Goal: Information Seeking & Learning: Learn about a topic

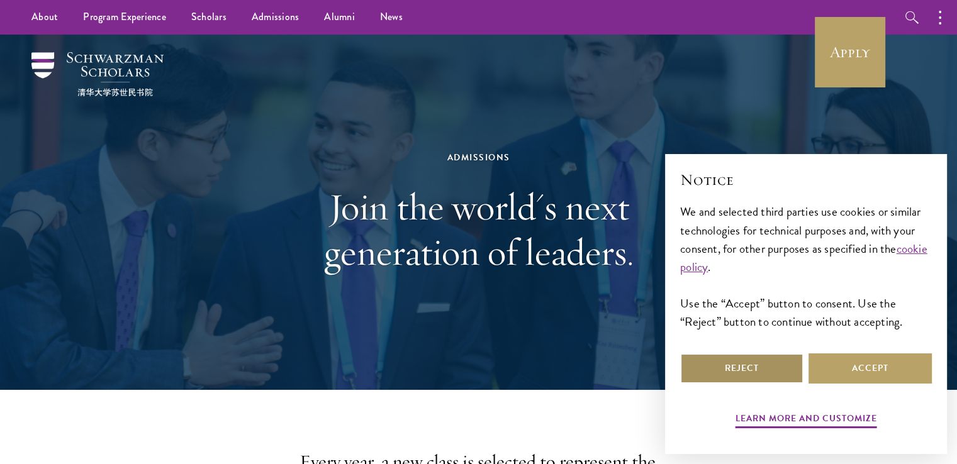
click at [731, 373] on button "Reject" at bounding box center [741, 369] width 123 height 30
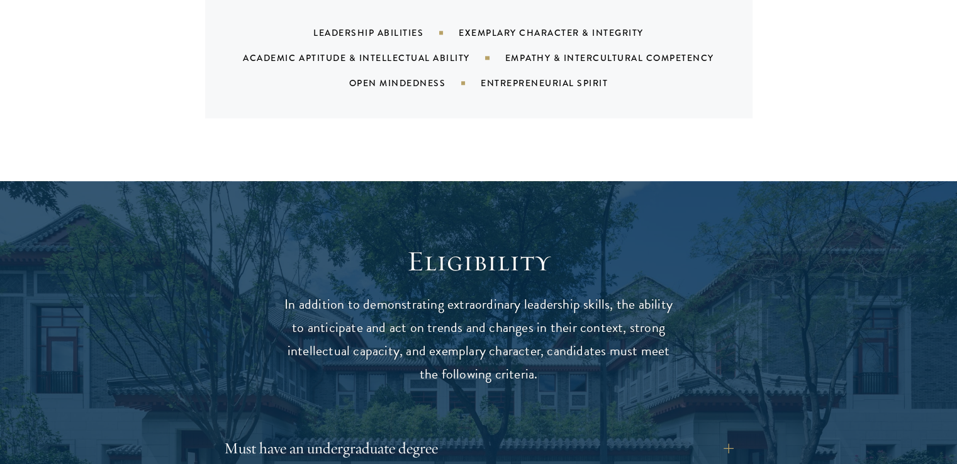
scroll to position [1447, 0]
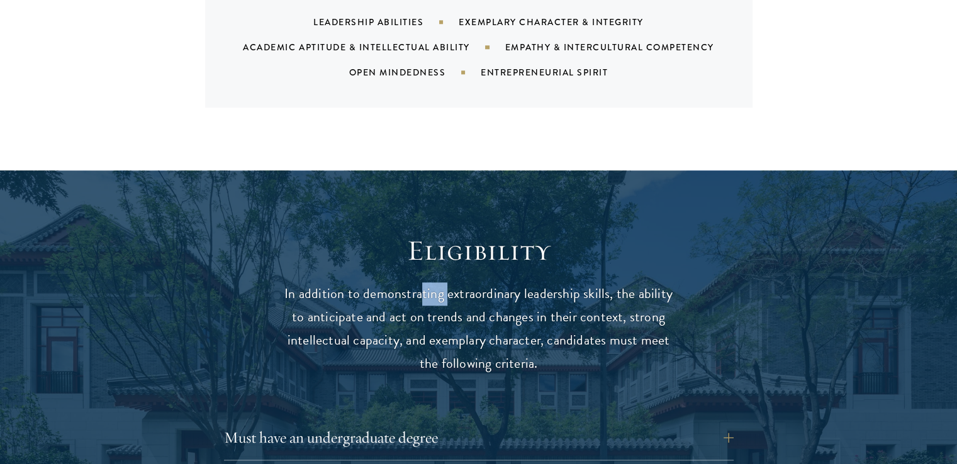
drag, startPoint x: 423, startPoint y: 261, endPoint x: 446, endPoint y: 264, distance: 22.8
click at [446, 283] on p "In addition to demonstrating extraordinary leadership skills, the ability to an…" at bounding box center [479, 329] width 390 height 93
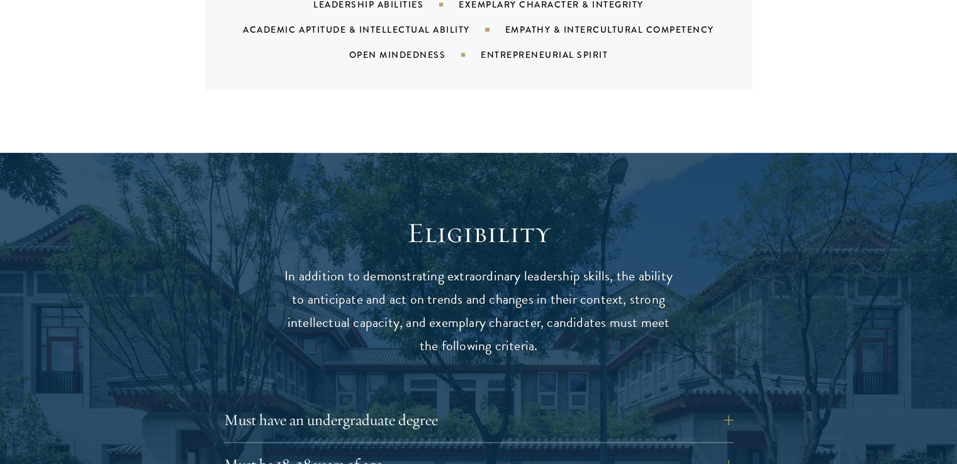
scroll to position [1616, 0]
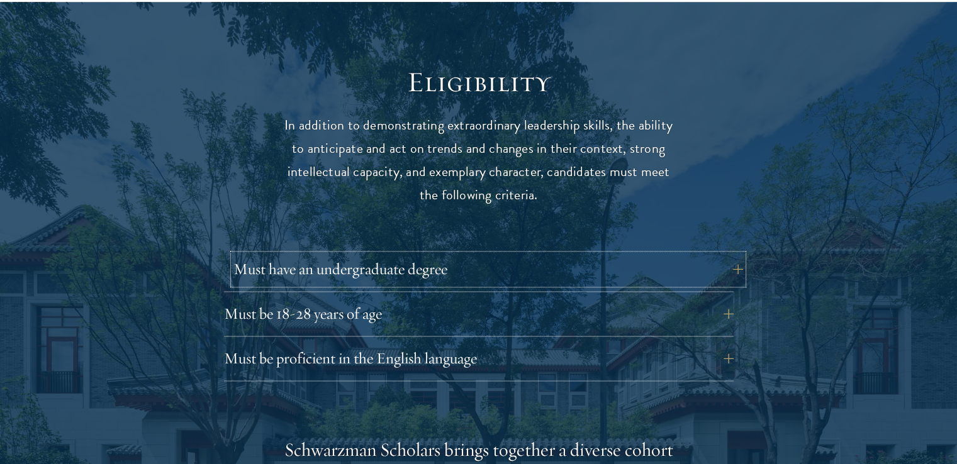
click at [727, 254] on button "Must have an undergraduate degree" at bounding box center [488, 269] width 510 height 30
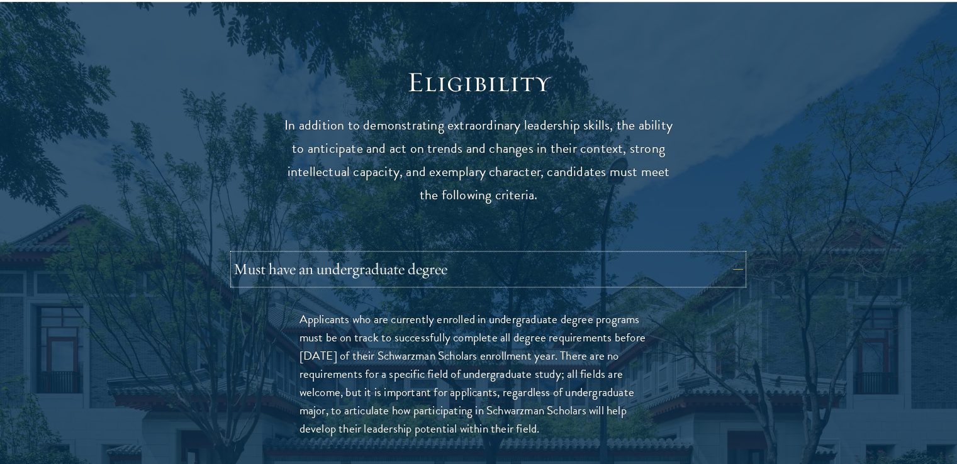
click at [727, 254] on button "Must have an undergraduate degree" at bounding box center [488, 269] width 510 height 30
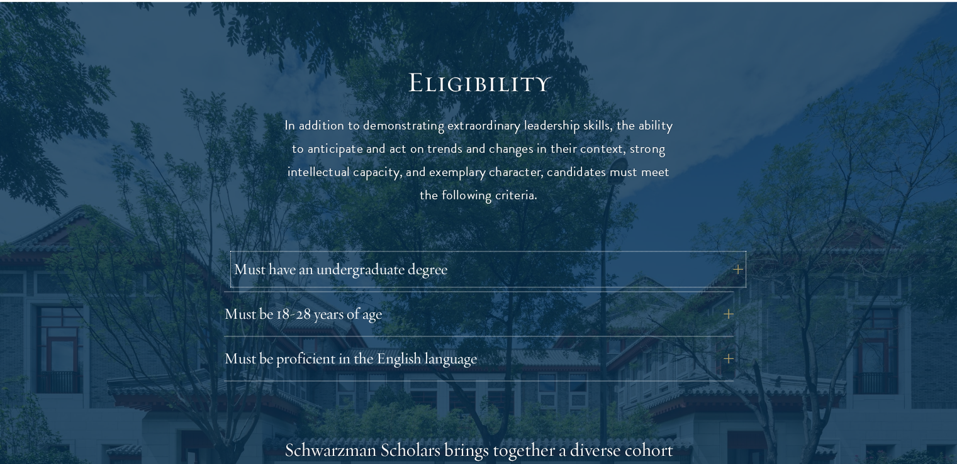
click at [727, 254] on button "Must have an undergraduate degree" at bounding box center [488, 269] width 510 height 30
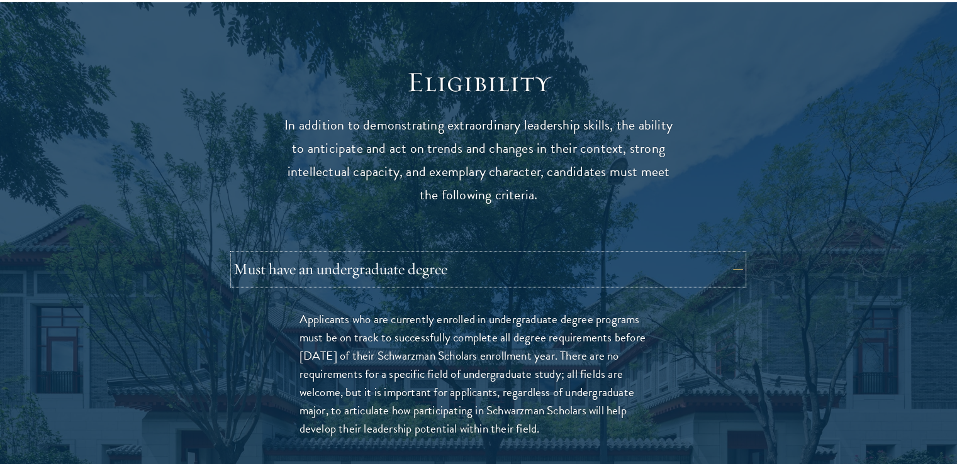
click at [727, 254] on button "Must have an undergraduate degree" at bounding box center [488, 269] width 510 height 30
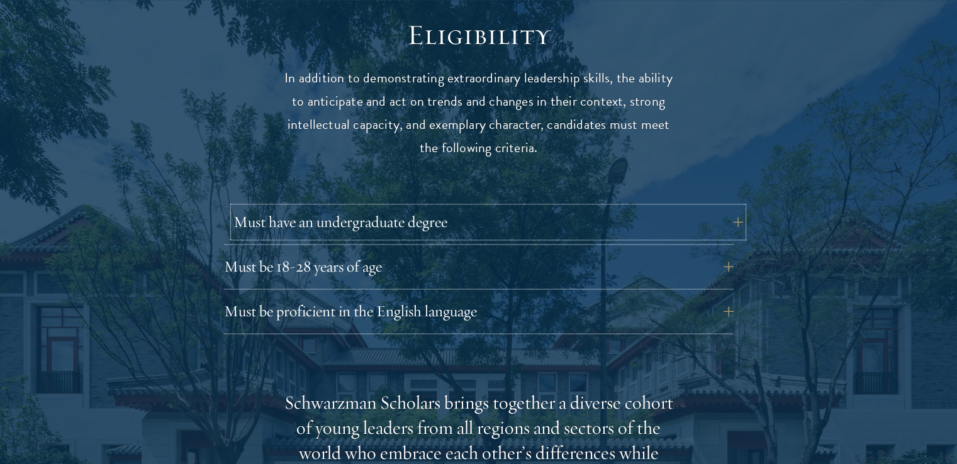
scroll to position [1664, 0]
click at [702, 251] on button "Must be 18-28 years of age" at bounding box center [479, 266] width 510 height 30
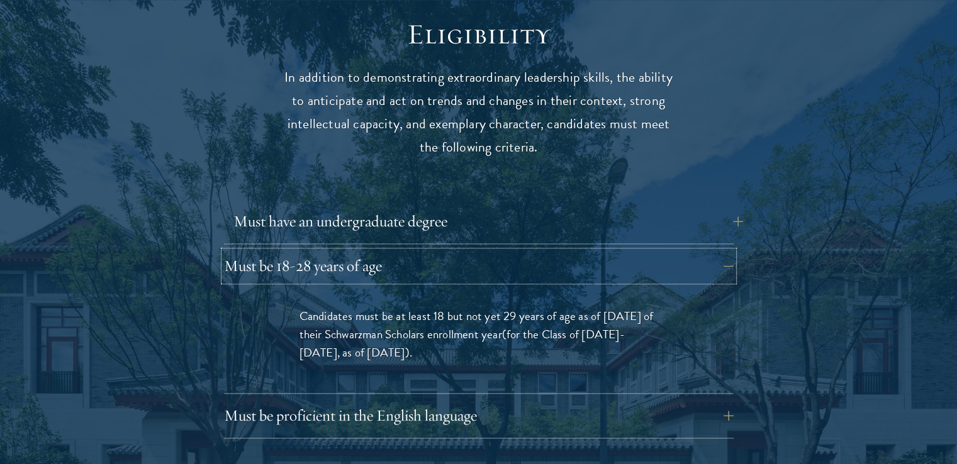
click at [702, 251] on button "Must be 18-28 years of age" at bounding box center [479, 266] width 510 height 30
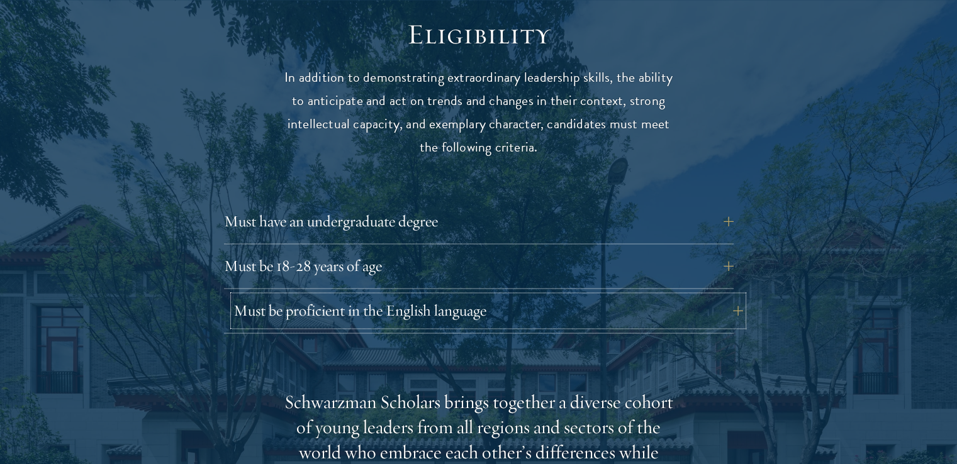
click at [685, 296] on button "Must be proficient in the English language" at bounding box center [488, 311] width 510 height 30
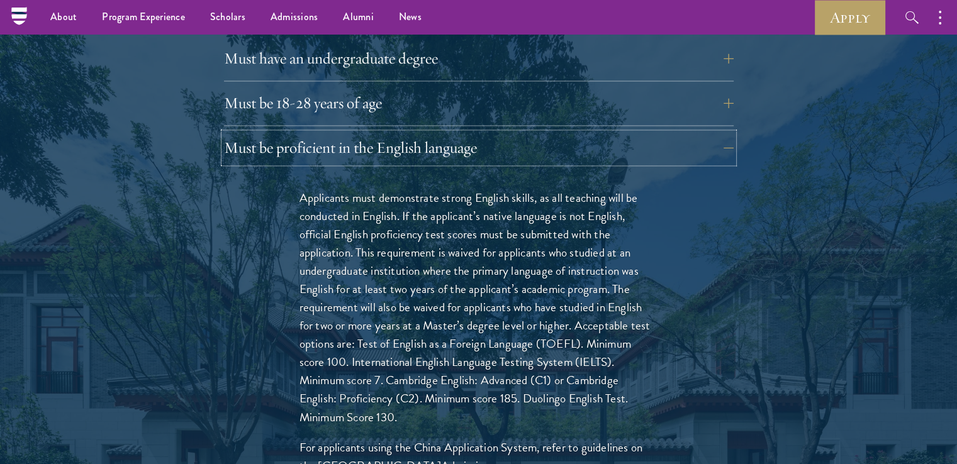
scroll to position [1825, 0]
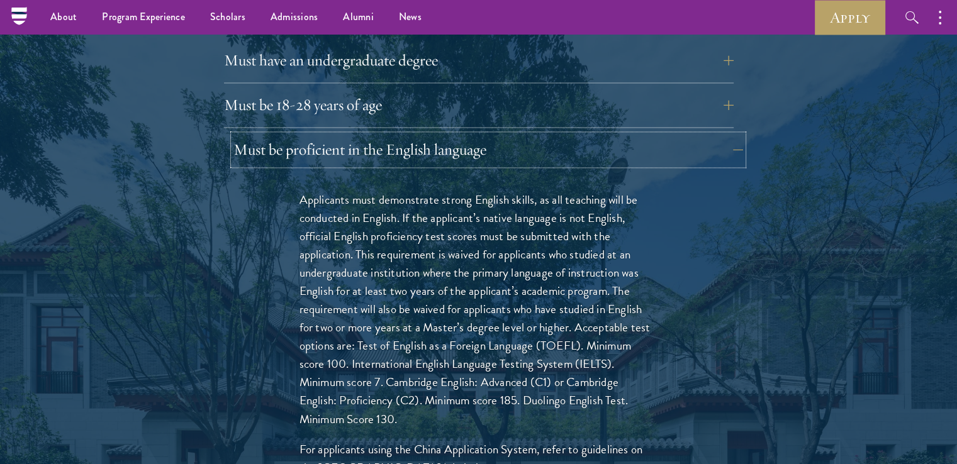
click at [704, 135] on button "Must be proficient in the English language" at bounding box center [488, 150] width 510 height 30
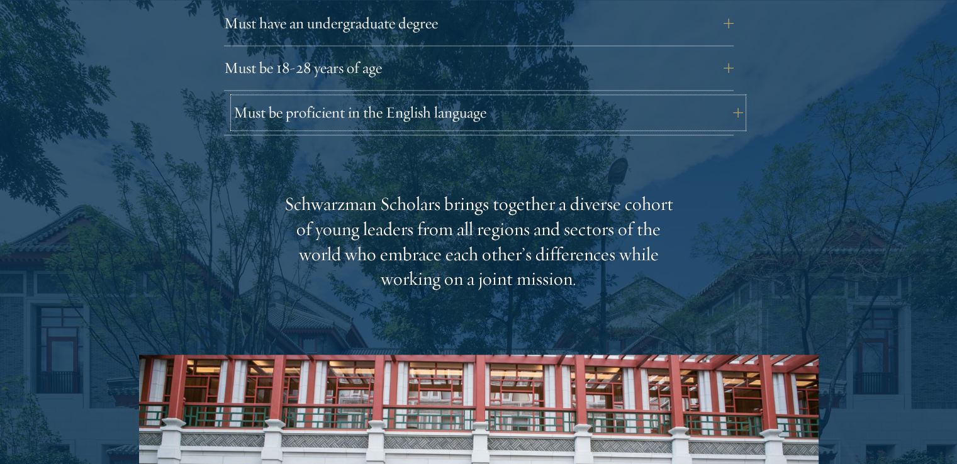
scroll to position [1863, 0]
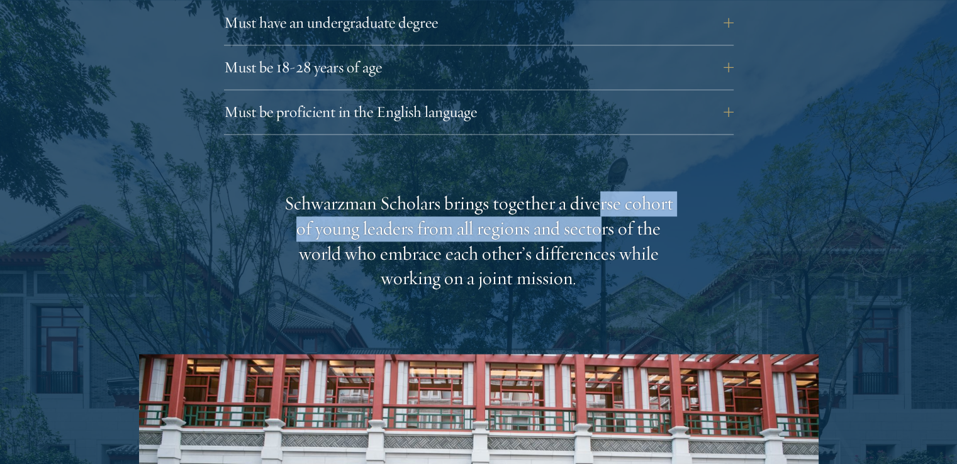
drag, startPoint x: 599, startPoint y: 167, endPoint x: 607, endPoint y: 255, distance: 88.5
click at [607, 255] on div "Schwarzman Scholars brings together a diverse cohort of young leaders from all …" at bounding box center [479, 241] width 390 height 101
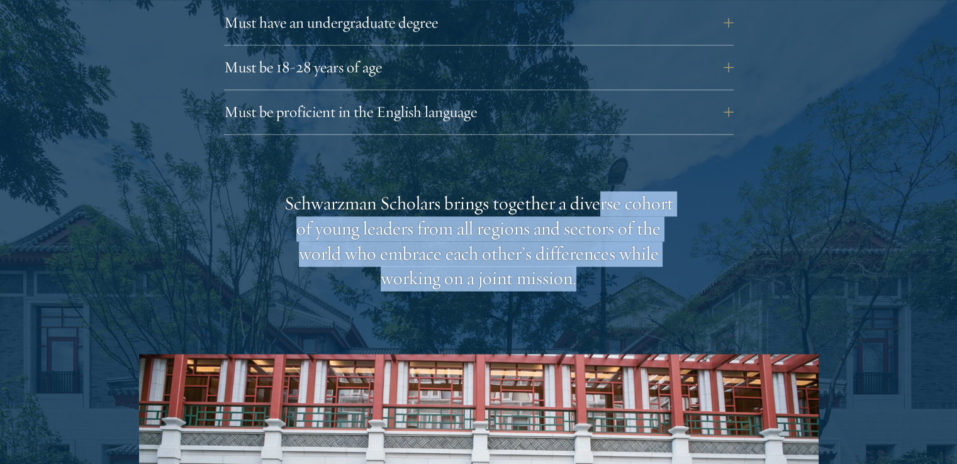
click at [607, 255] on div "Schwarzman Scholars brings together a diverse cohort of young leaders from all …" at bounding box center [479, 241] width 390 height 101
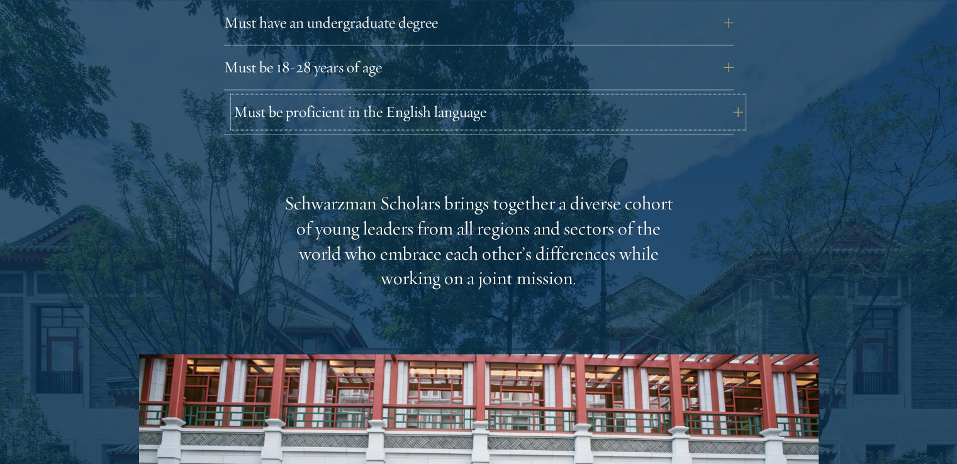
click at [598, 97] on button "Must be proficient in the English language" at bounding box center [488, 112] width 510 height 30
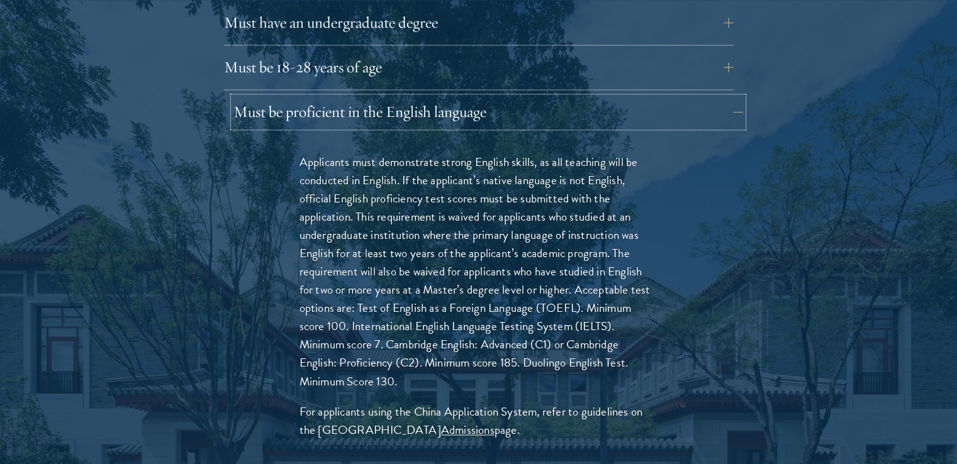
click at [598, 97] on button "Must be proficient in the English language" at bounding box center [488, 112] width 510 height 30
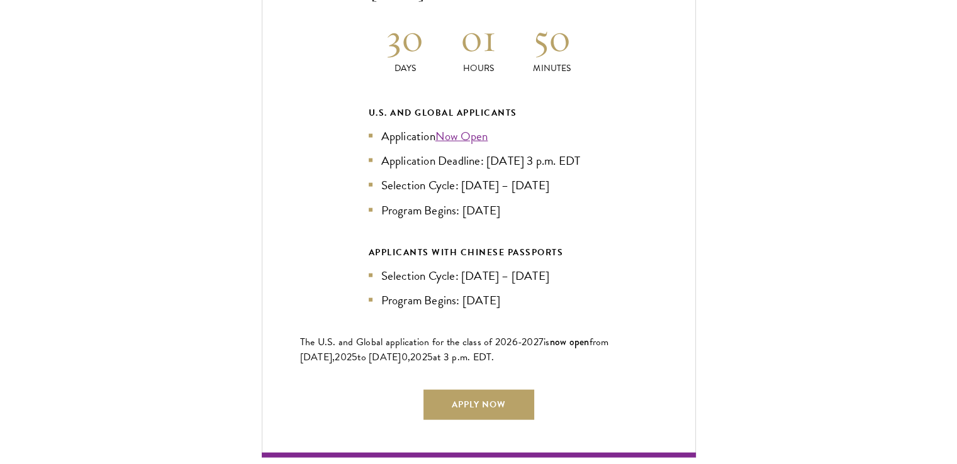
scroll to position [2811, 0]
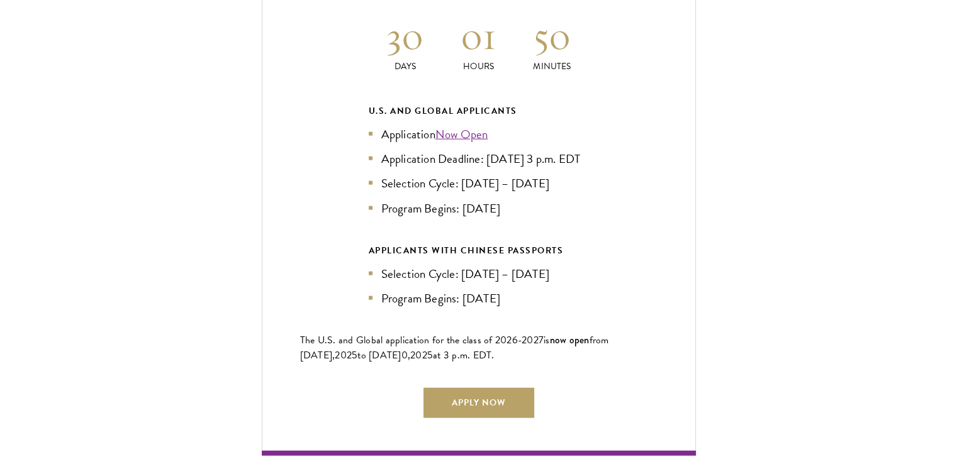
drag, startPoint x: 561, startPoint y: 312, endPoint x: 582, endPoint y: 347, distance: 40.6
click at [582, 347] on div "Current Selection Cycle: Countdown to September 10, 2025 Application Deadline 3…" at bounding box center [479, 188] width 434 height 536
click at [582, 347] on p "The U.S. and Global application for the class of 202 6 -202 7 is now open from …" at bounding box center [478, 348] width 357 height 30
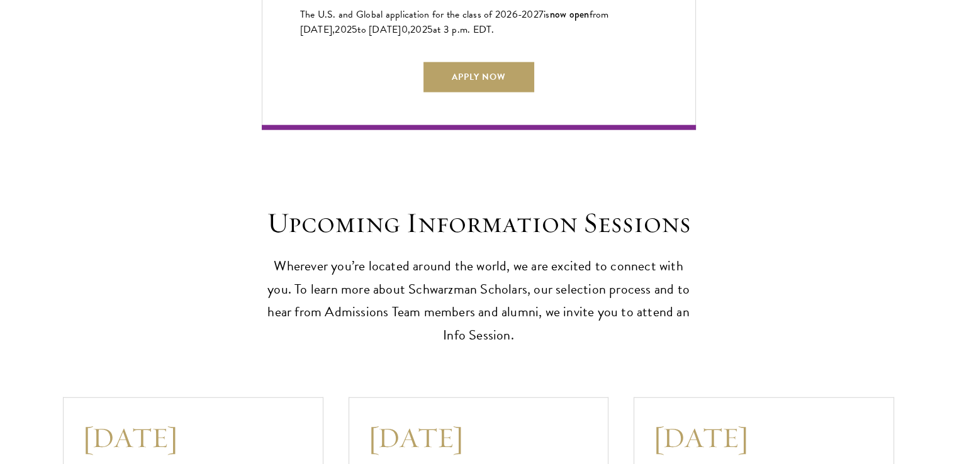
scroll to position [3325, 0]
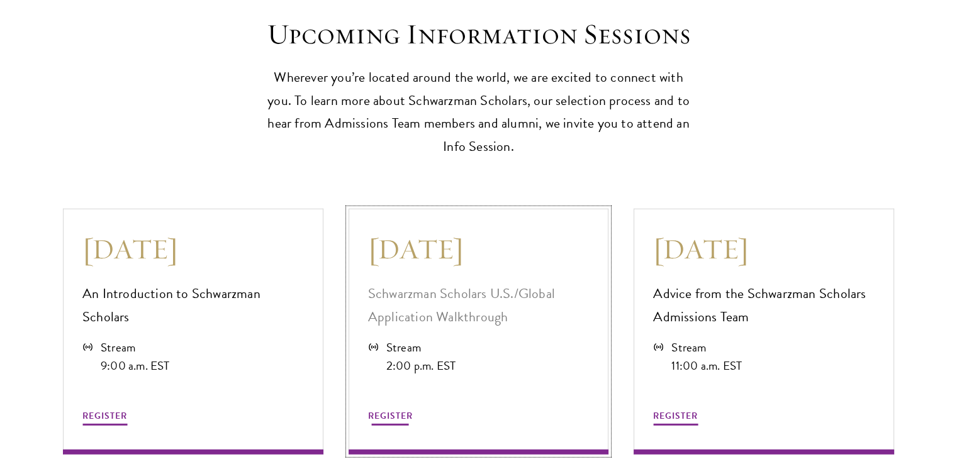
click at [510, 349] on div "Stream 2:00 p.m. EST" at bounding box center [479, 357] width 222 height 37
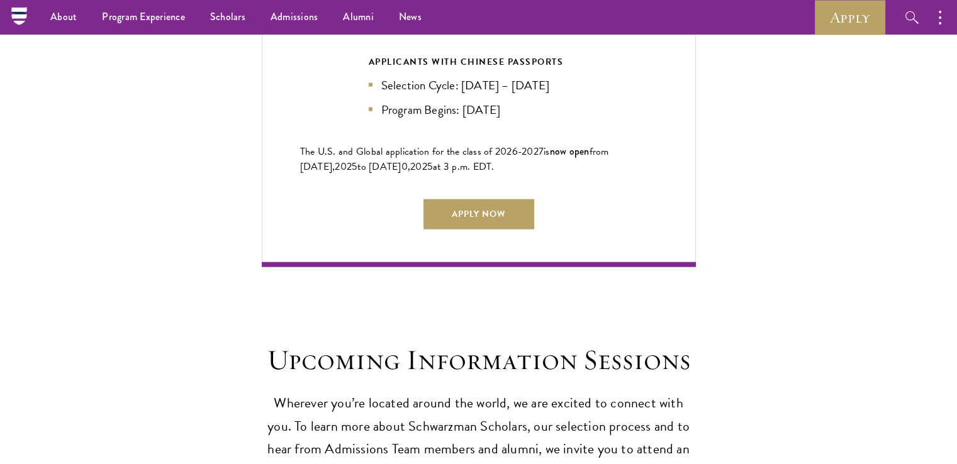
scroll to position [2990, 0]
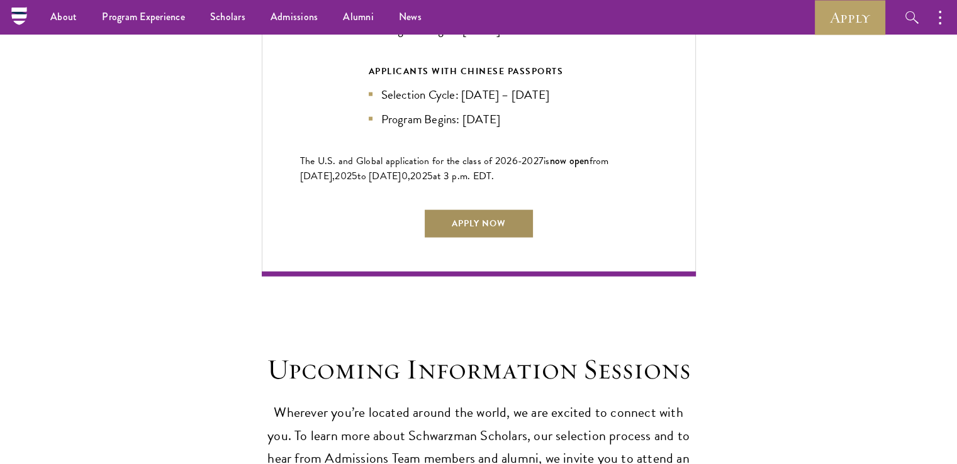
click at [463, 209] on link "Apply Now" at bounding box center [479, 224] width 111 height 30
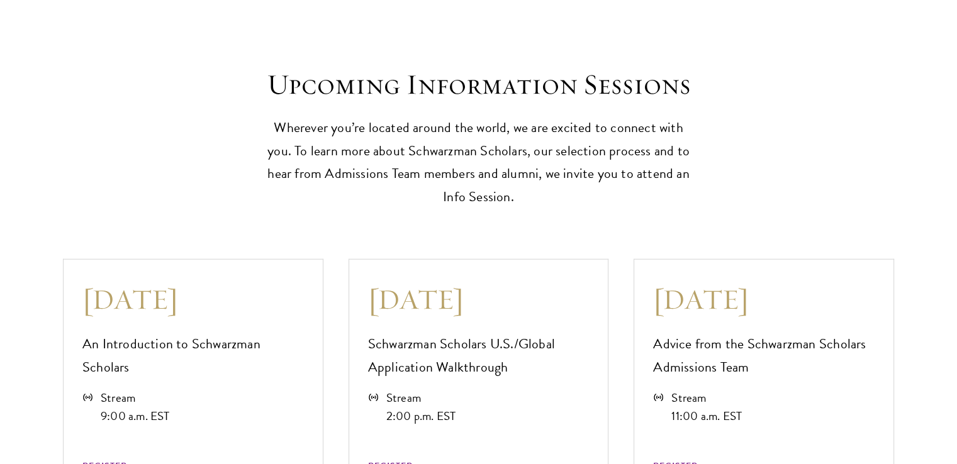
scroll to position [3275, 0]
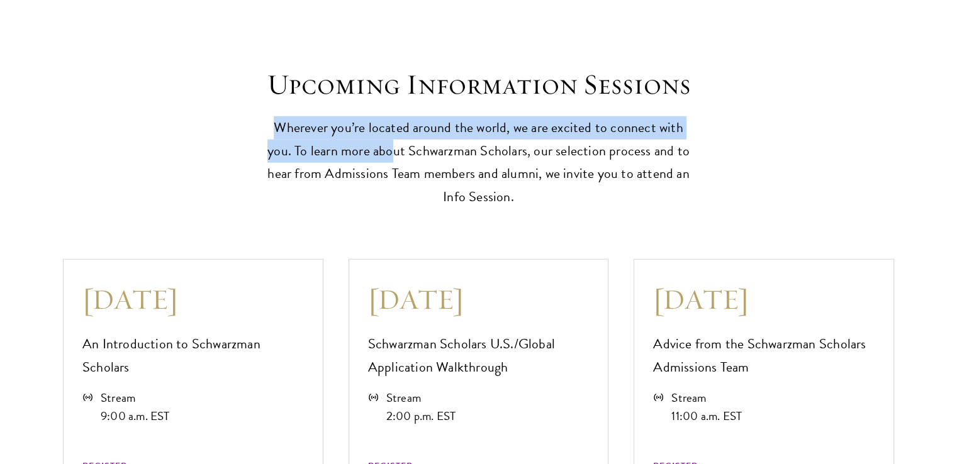
drag, startPoint x: 257, startPoint y: 121, endPoint x: 480, endPoint y: 183, distance: 231.2
click at [480, 183] on div "Upcoming Information Sessions Wherever you’re located around the world, we are …" at bounding box center [478, 138] width 831 height 142
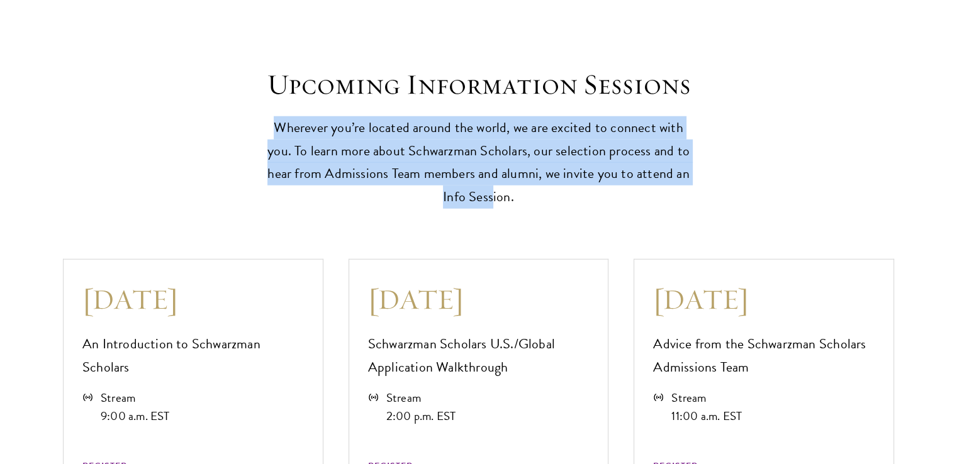
click at [480, 183] on p "Wherever you’re located around the world, we are excited to connect with you. T…" at bounding box center [479, 162] width 434 height 93
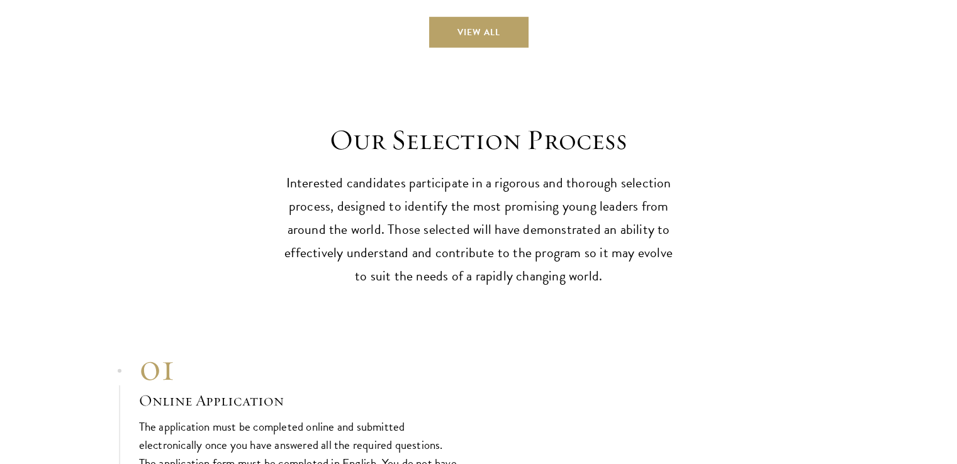
scroll to position [3802, 0]
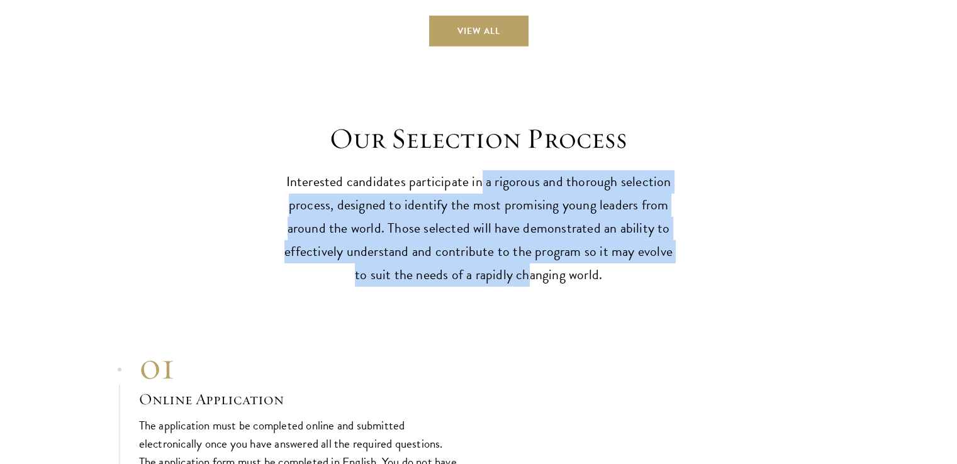
drag, startPoint x: 480, startPoint y: 183, endPoint x: 533, endPoint y: 283, distance: 112.9
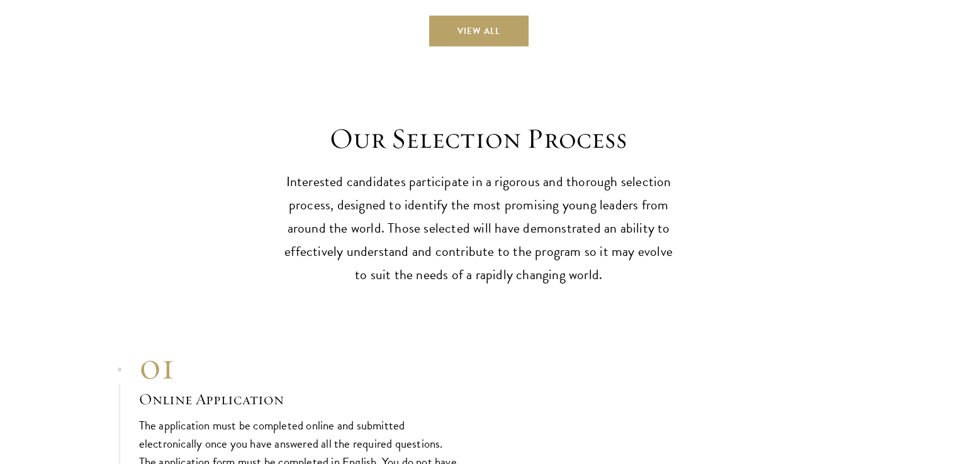
scroll to position [4094, 0]
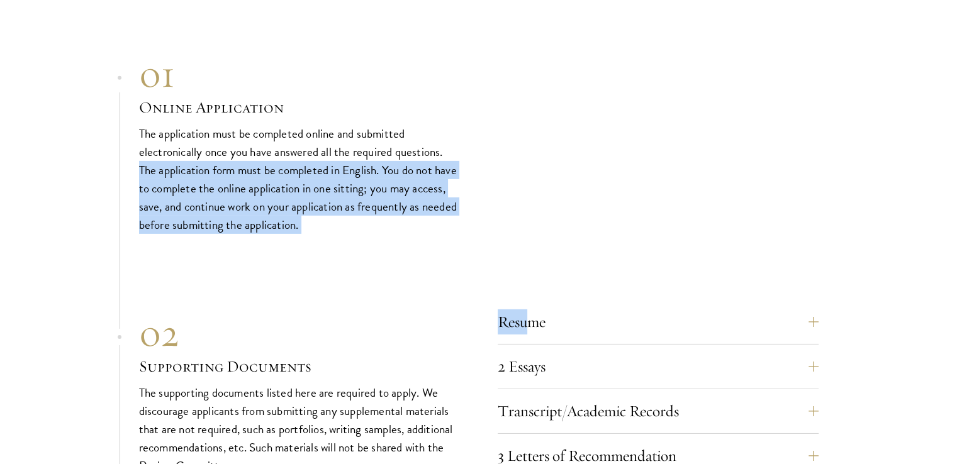
drag, startPoint x: 533, startPoint y: 283, endPoint x: 522, endPoint y: 91, distance: 191.7
click at [522, 91] on div "01 Online Application 01 Online Application The application must be completed o…" at bounding box center [479, 441] width 680 height 779
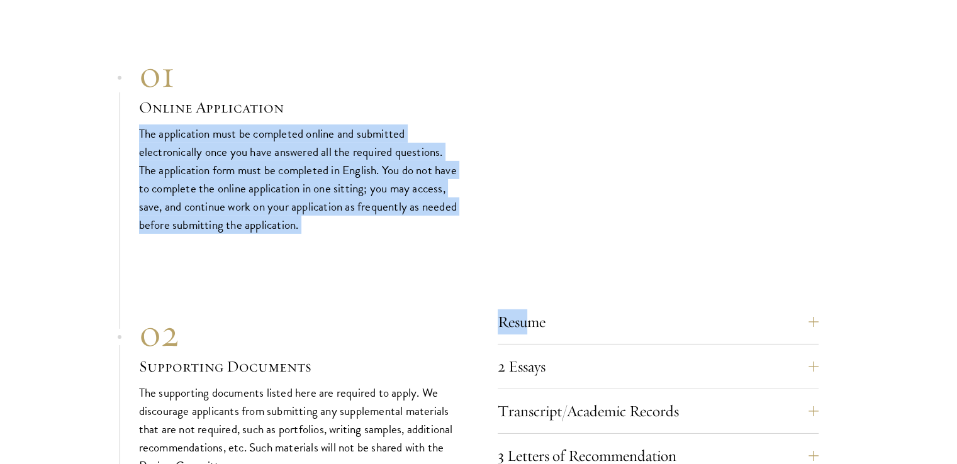
click at [522, 91] on div "01 Online Application 01 Online Application The application must be completed o…" at bounding box center [479, 143] width 680 height 183
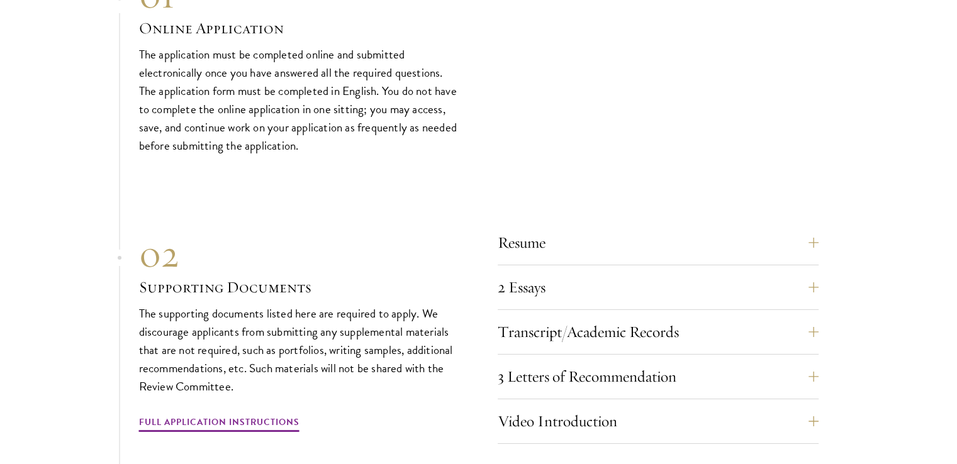
scroll to position [4179, 0]
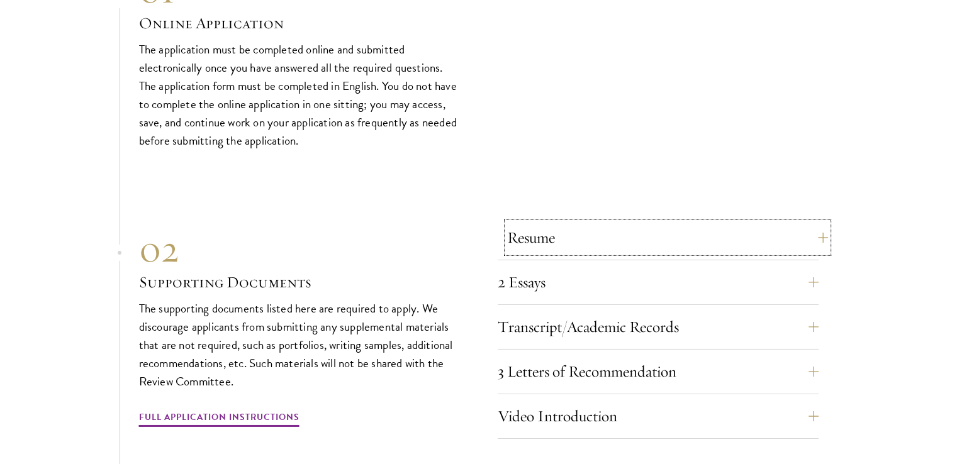
click at [639, 233] on button "Resume" at bounding box center [667, 238] width 321 height 30
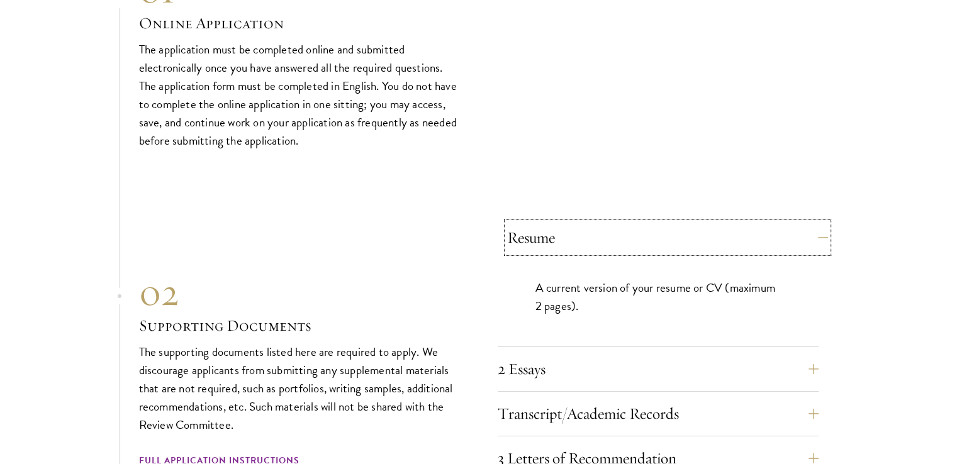
click at [639, 233] on button "Resume" at bounding box center [667, 238] width 321 height 30
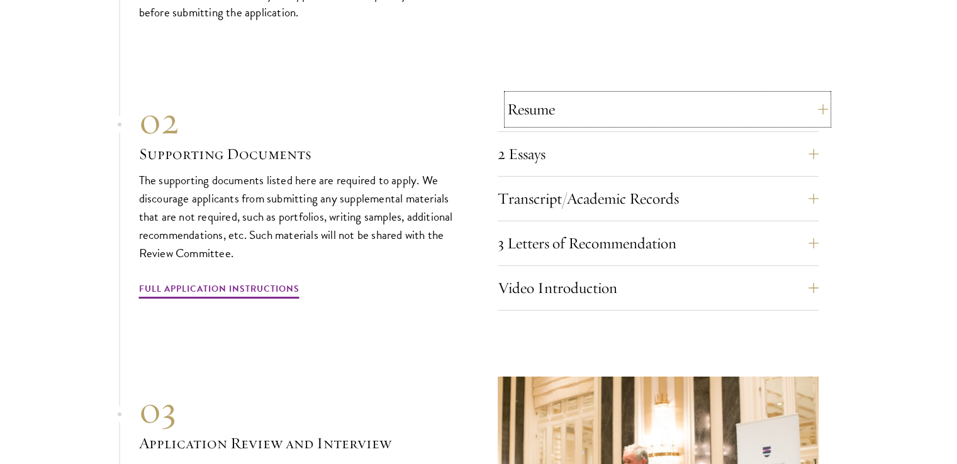
scroll to position [4308, 0]
click at [677, 144] on button "2 Essays" at bounding box center [667, 153] width 321 height 30
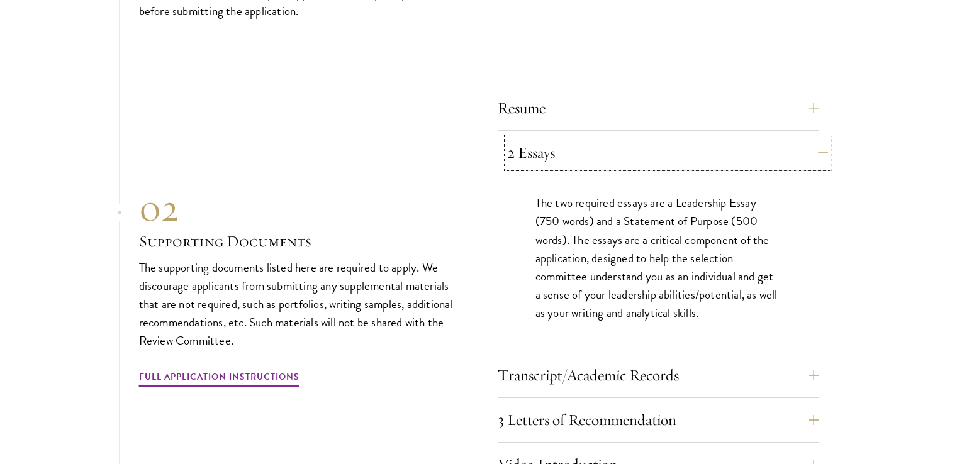
click at [677, 144] on button "2 Essays" at bounding box center [667, 153] width 321 height 30
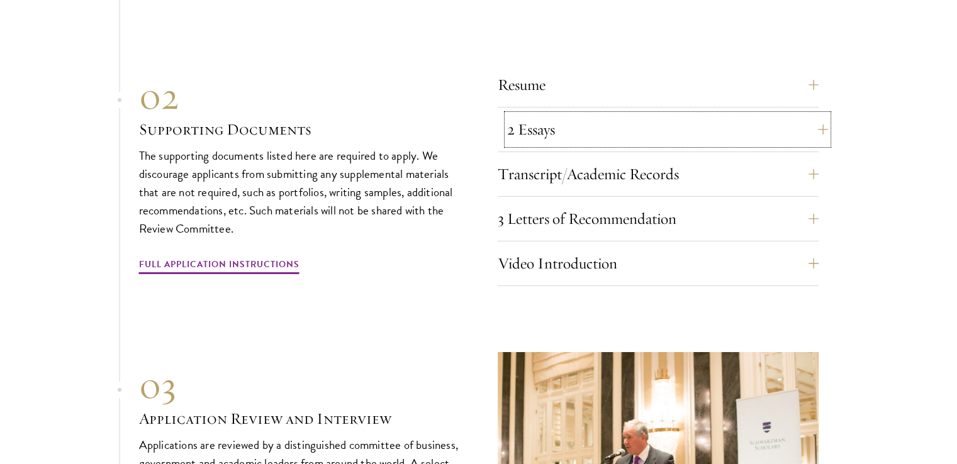
scroll to position [4334, 0]
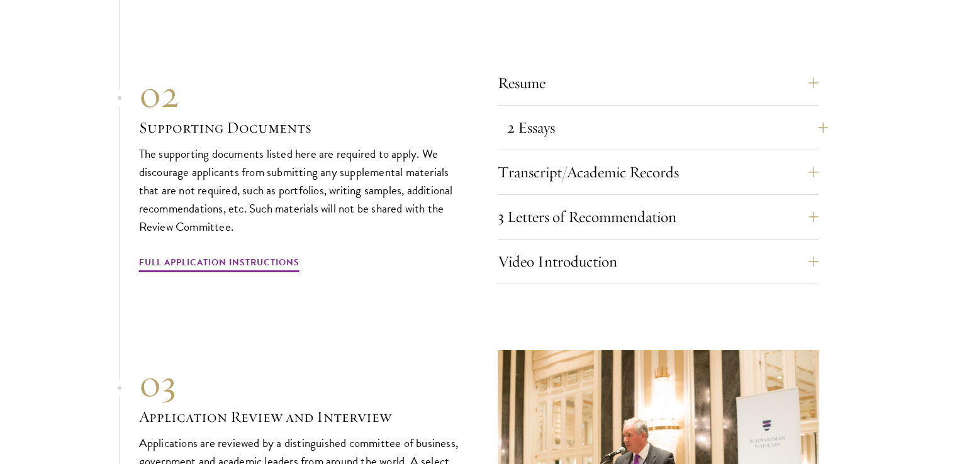
click at [677, 144] on div "Resume A current version of your resume or CV (maximum 2 pages). 2 Essays The t…" at bounding box center [658, 176] width 321 height 216
click at [678, 150] on div "Resume A current version of your resume or CV (maximum 2 pages). 2 Essays The t…" at bounding box center [658, 176] width 321 height 216
click at [678, 157] on button "Transcript/Academic Records" at bounding box center [667, 172] width 321 height 30
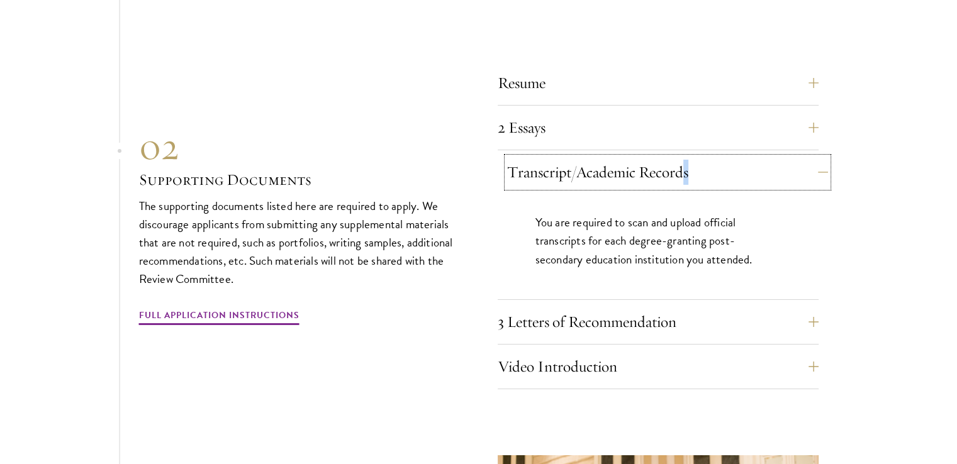
click at [646, 164] on button "Transcript/Academic Records" at bounding box center [667, 172] width 321 height 30
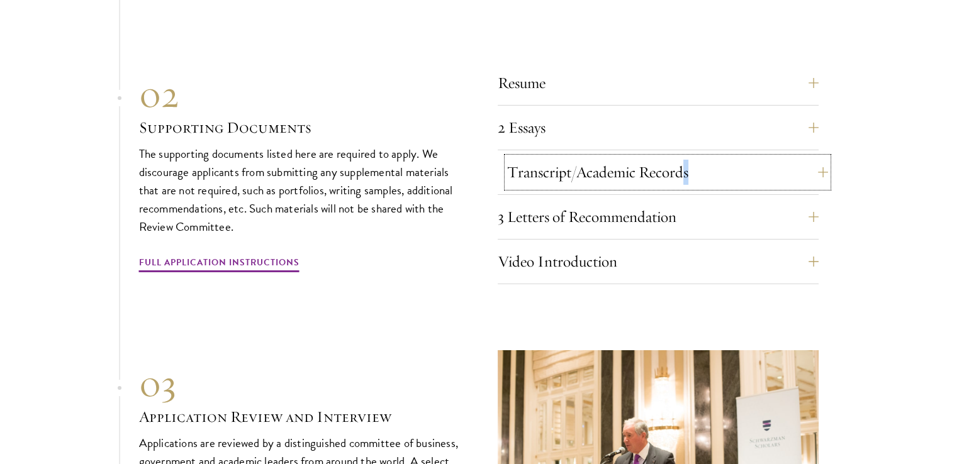
scroll to position [4355, 0]
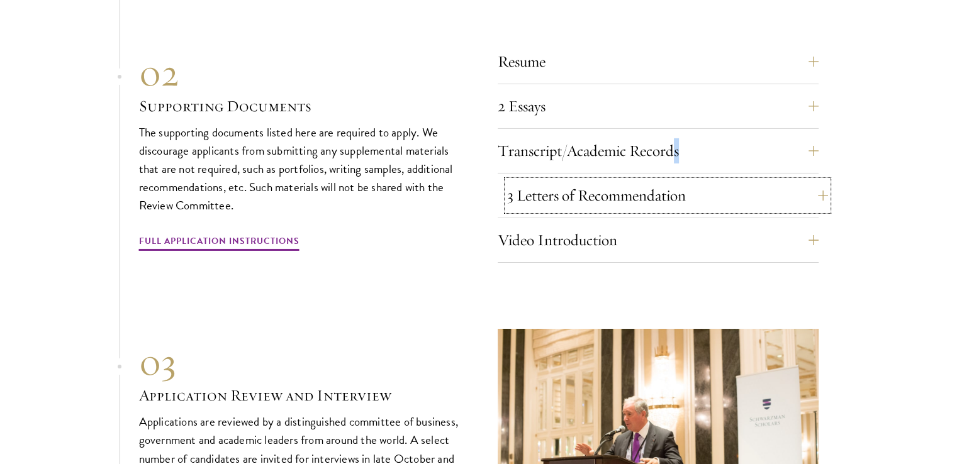
click at [646, 181] on button "3 Letters of Recommendation" at bounding box center [667, 196] width 321 height 30
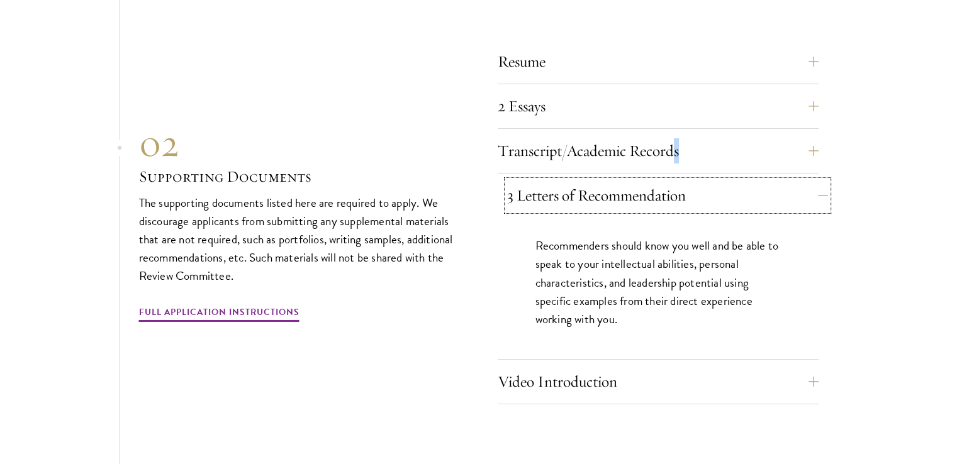
click at [646, 181] on button "3 Letters of Recommendation" at bounding box center [667, 196] width 321 height 30
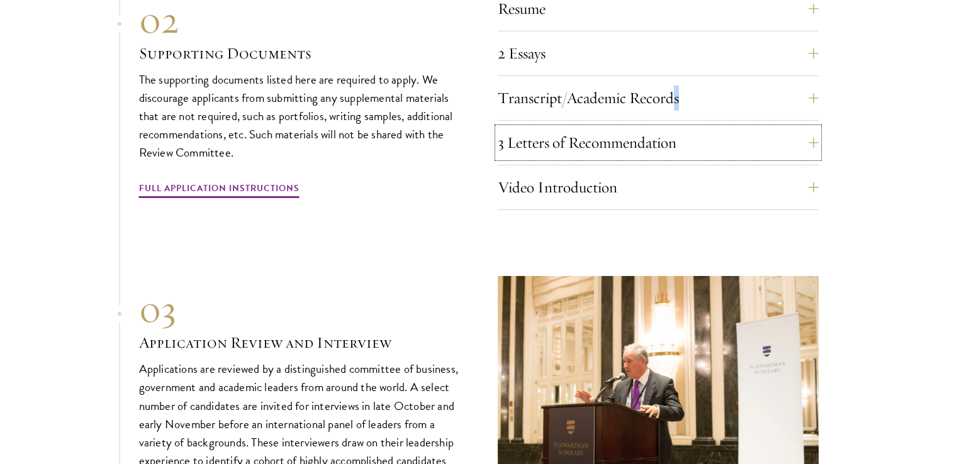
scroll to position [4410, 0]
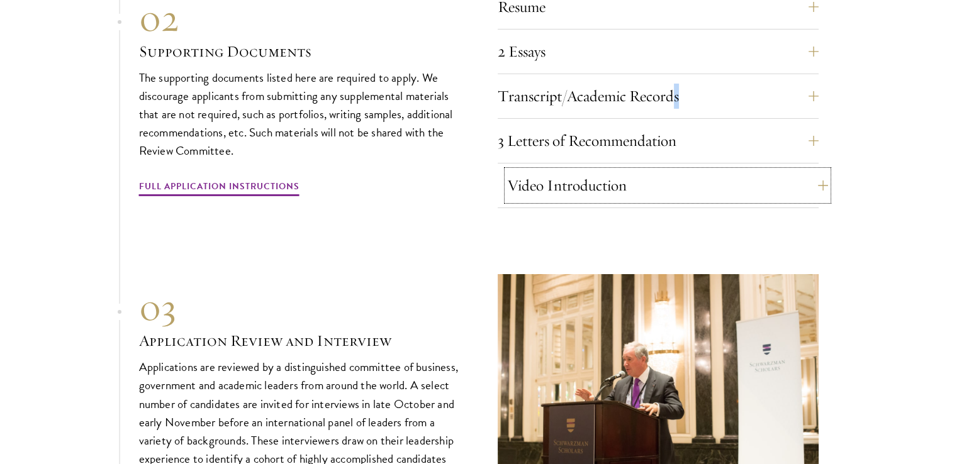
click at [645, 179] on button "Video Introduction" at bounding box center [667, 186] width 321 height 30
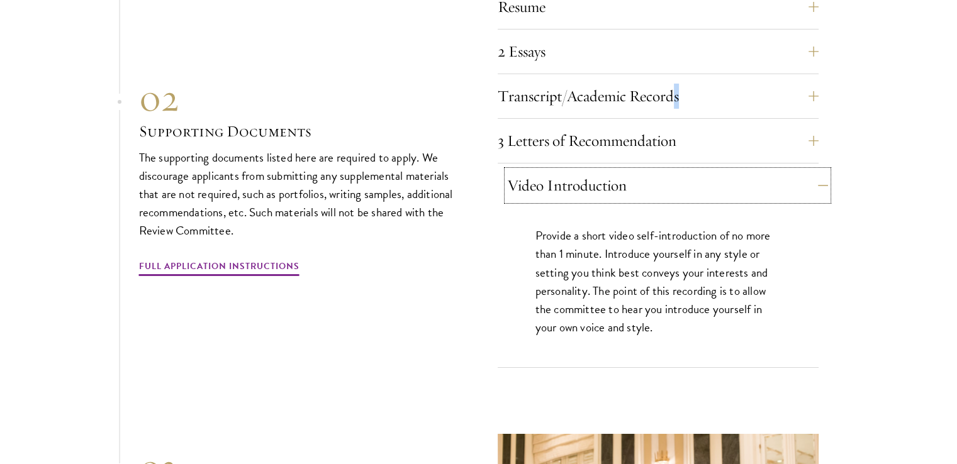
click at [645, 179] on button "Video Introduction" at bounding box center [667, 186] width 321 height 30
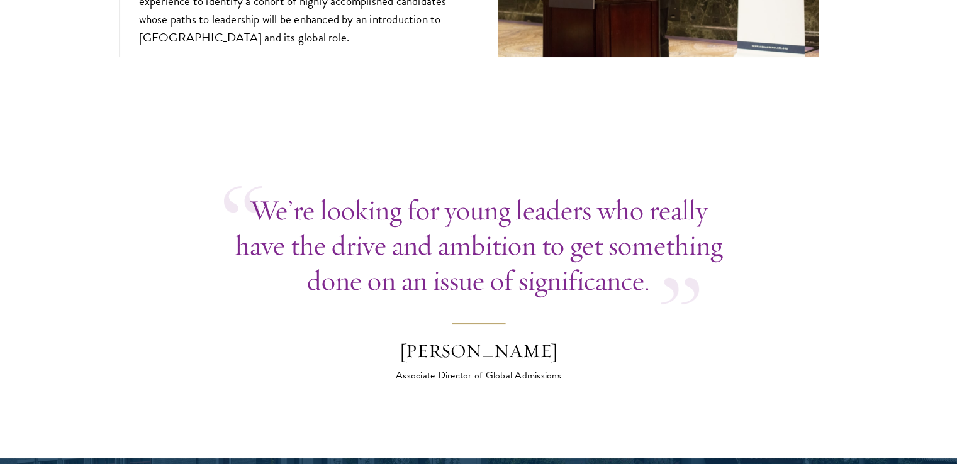
scroll to position [4906, 0]
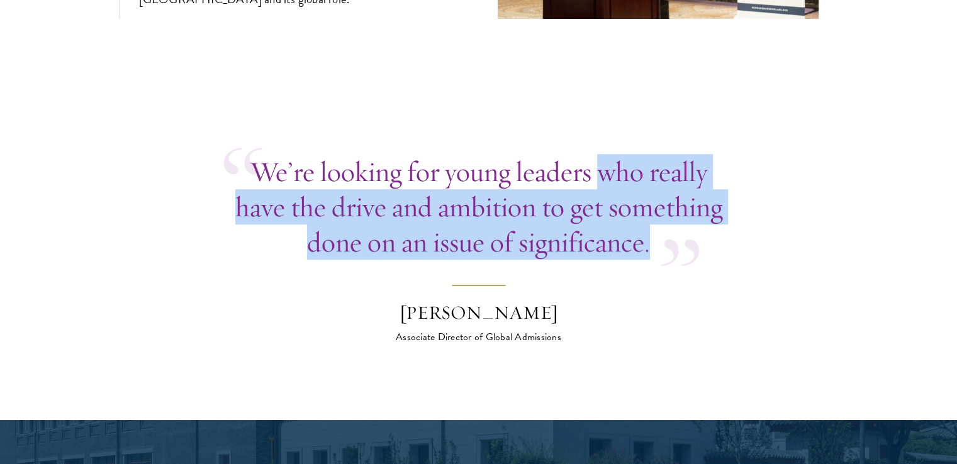
drag, startPoint x: 599, startPoint y: 119, endPoint x: 694, endPoint y: 262, distance: 172.1
click at [694, 262] on blockquote "We’re looking for young leaders who really have the drive and ambition to get s…" at bounding box center [479, 249] width 510 height 191
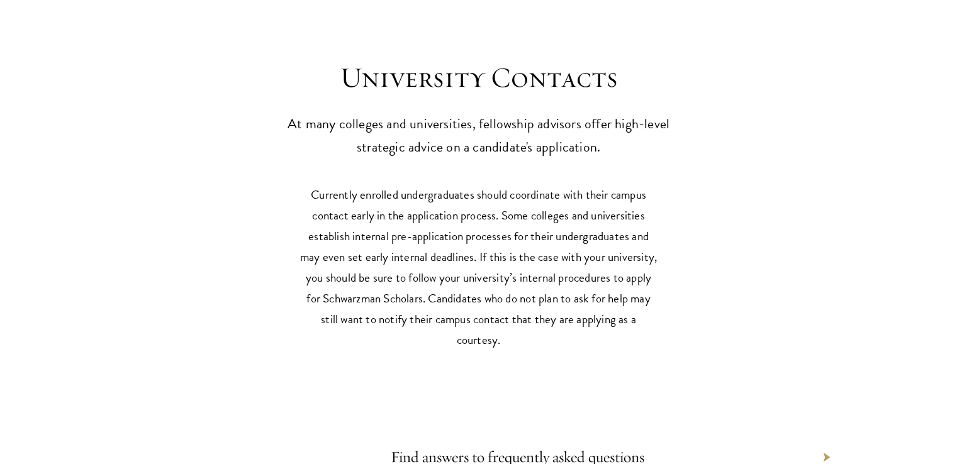
scroll to position [5740, 0]
drag, startPoint x: 374, startPoint y: 17, endPoint x: 104, endPoint y: 309, distance: 397.3
click at [104, 309] on section "Currently enrolled undergraduates should coordinate with their campus contact e…" at bounding box center [478, 273] width 957 height 179
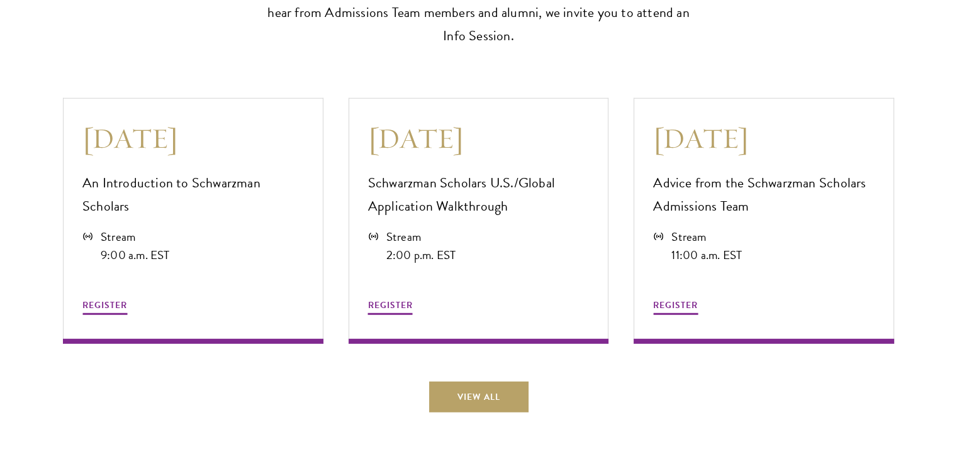
scroll to position [3736, 0]
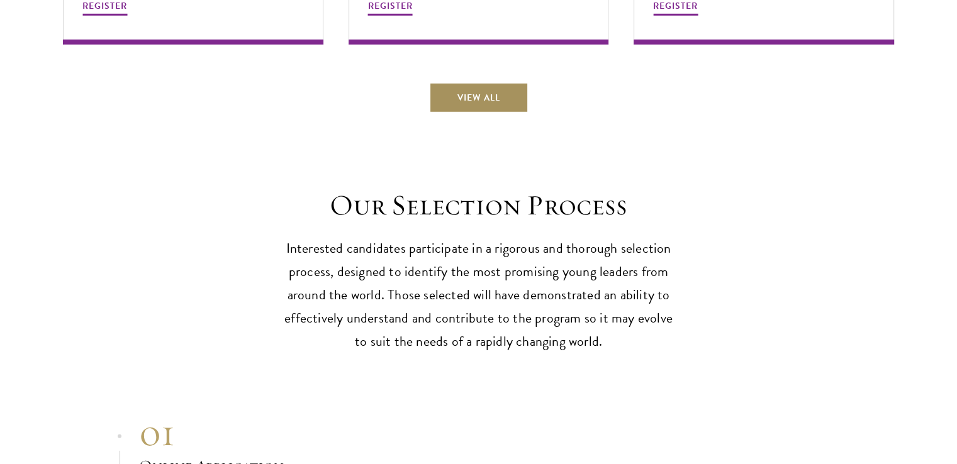
click at [456, 82] on link "View All" at bounding box center [478, 97] width 99 height 30
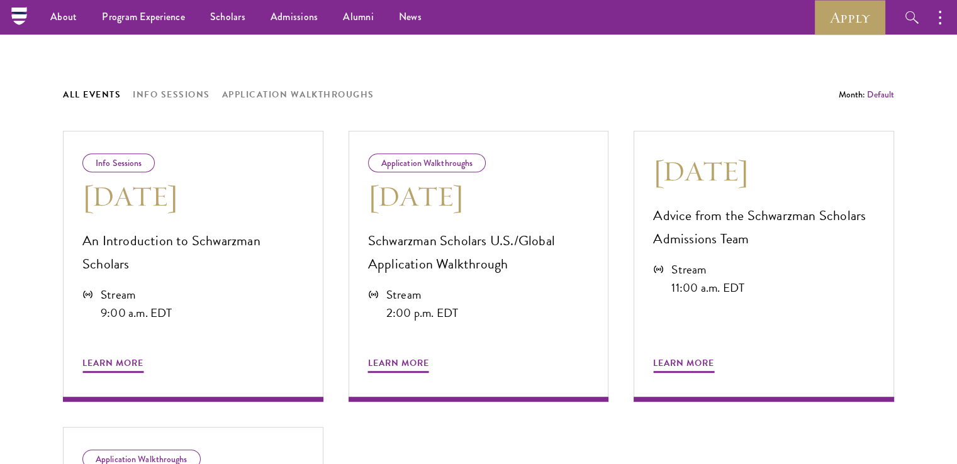
scroll to position [598, 0]
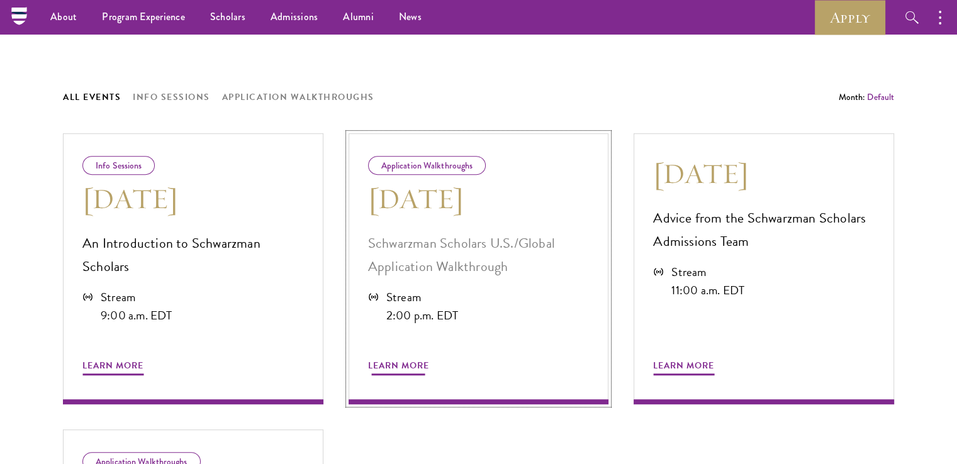
click at [393, 368] on span "Learn More" at bounding box center [398, 368] width 61 height 20
